Goal: Use online tool/utility

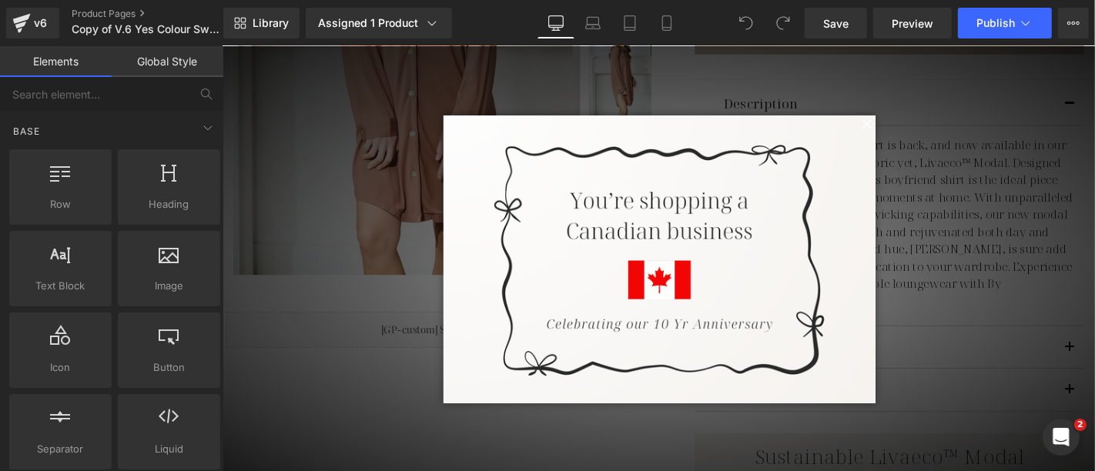
click at [900, 127] on span at bounding box center [909, 128] width 19 height 19
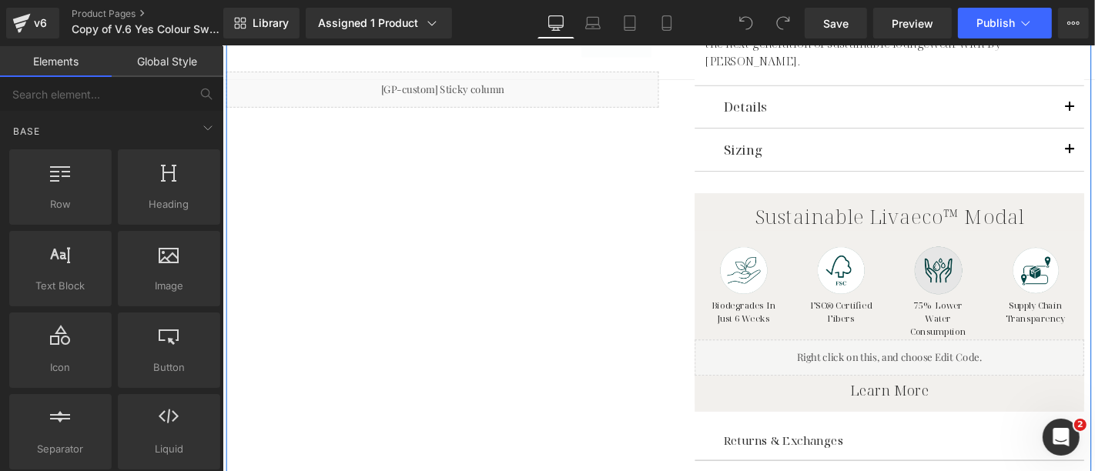
scroll to position [598, 0]
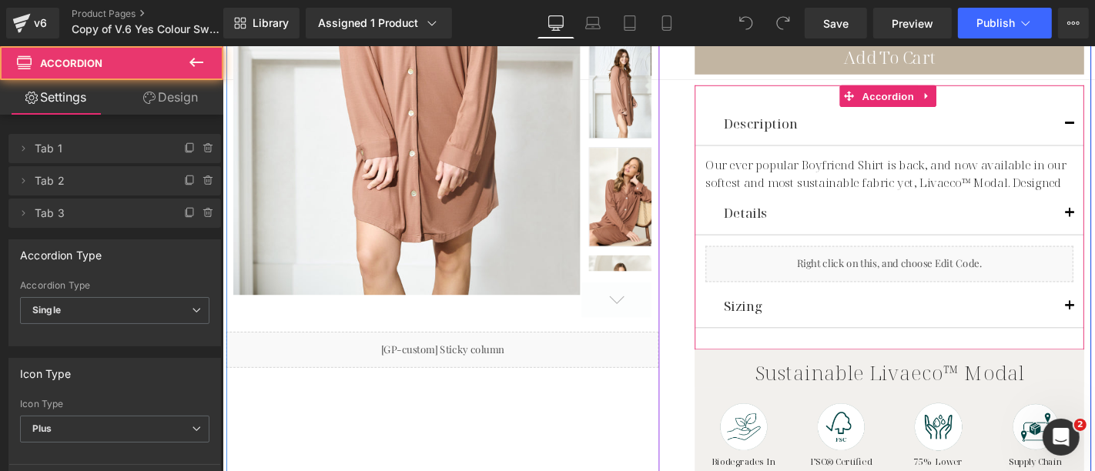
scroll to position [403, 0]
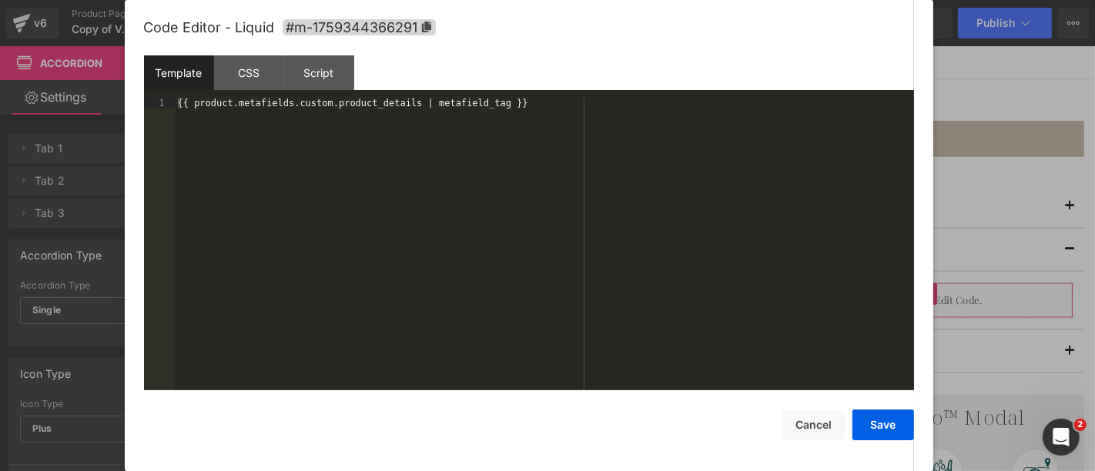
click at [860, 0] on div "You are previewing how the will restyle your page. You can not edit Elements in…" at bounding box center [547, 0] width 1095 height 0
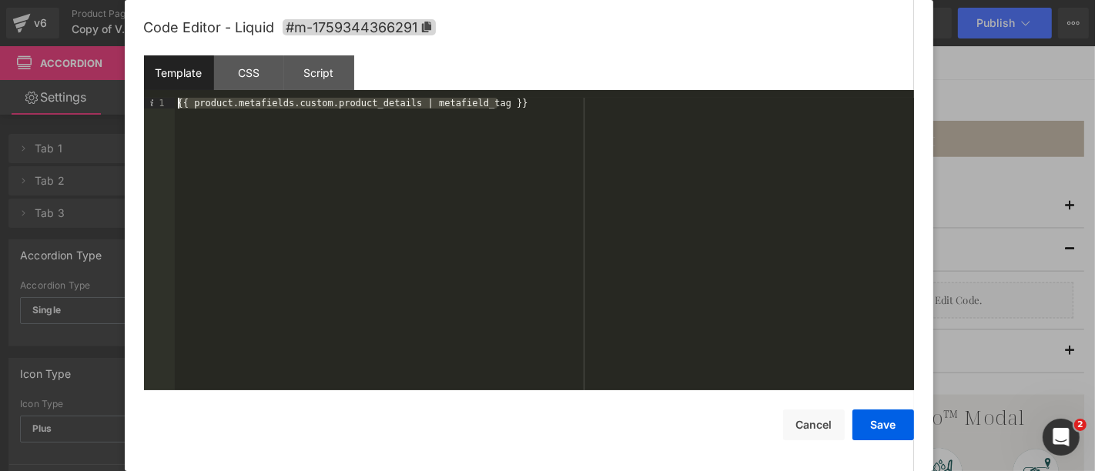
drag, startPoint x: 512, startPoint y: 104, endPoint x: 171, endPoint y: 102, distance: 341.0
click at [171, 102] on pre "1 {{ product.metafields.custom.product_details | metafield_tag }} XXXXXXXXXXXXX…" at bounding box center [529, 244] width 770 height 293
click at [818, 421] on button "Cancel" at bounding box center [814, 425] width 62 height 31
